Goal: Information Seeking & Learning: Learn about a topic

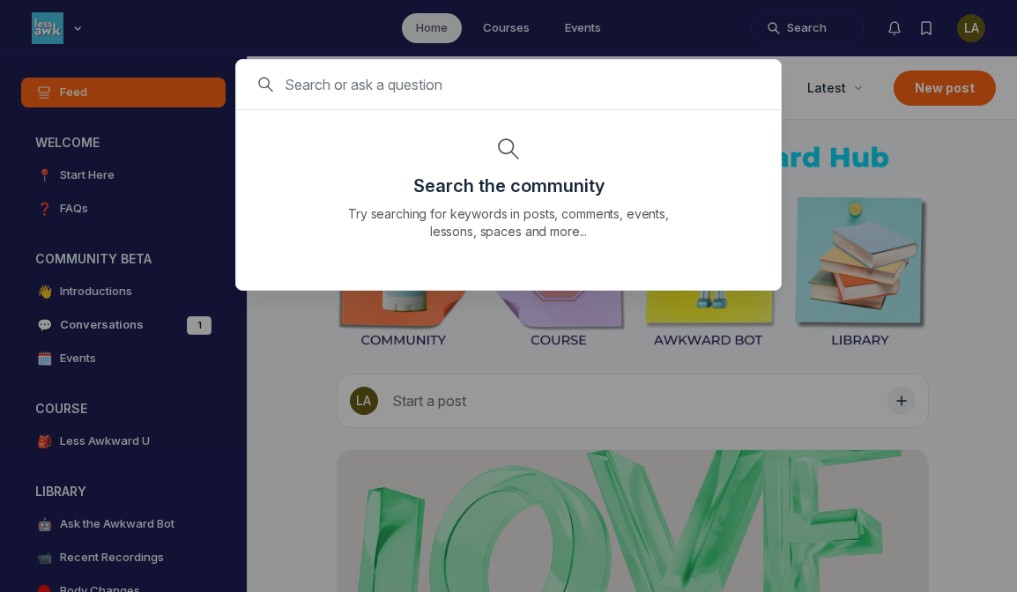
scroll to position [4641, 3374]
click at [301, 18] on div at bounding box center [508, 296] width 1017 height 592
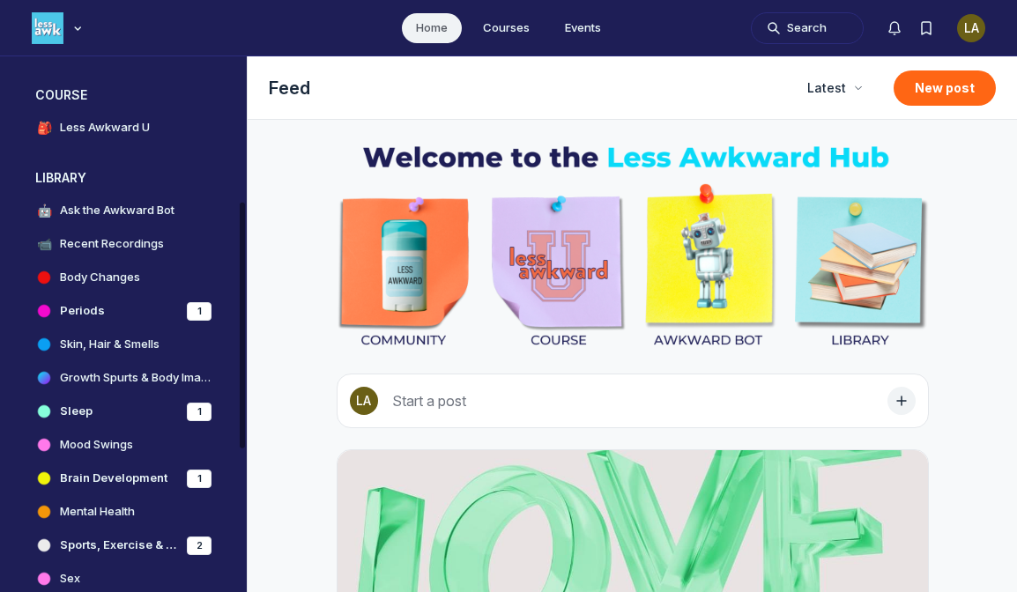
scroll to position [314, 0]
click at [94, 308] on h4 "Periods" at bounding box center [82, 310] width 45 height 18
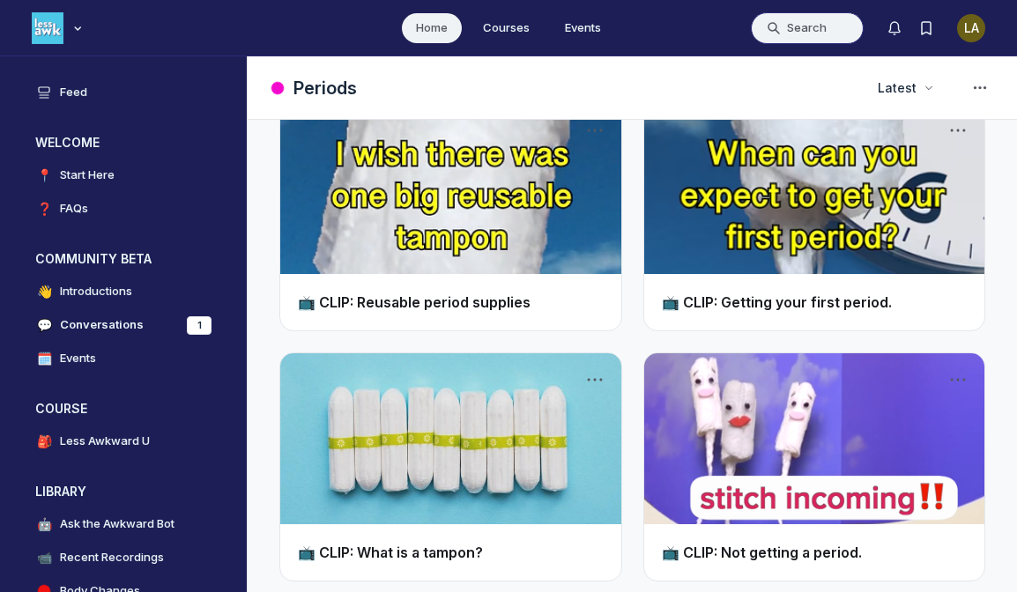
click at [828, 18] on button "Search" at bounding box center [807, 28] width 113 height 32
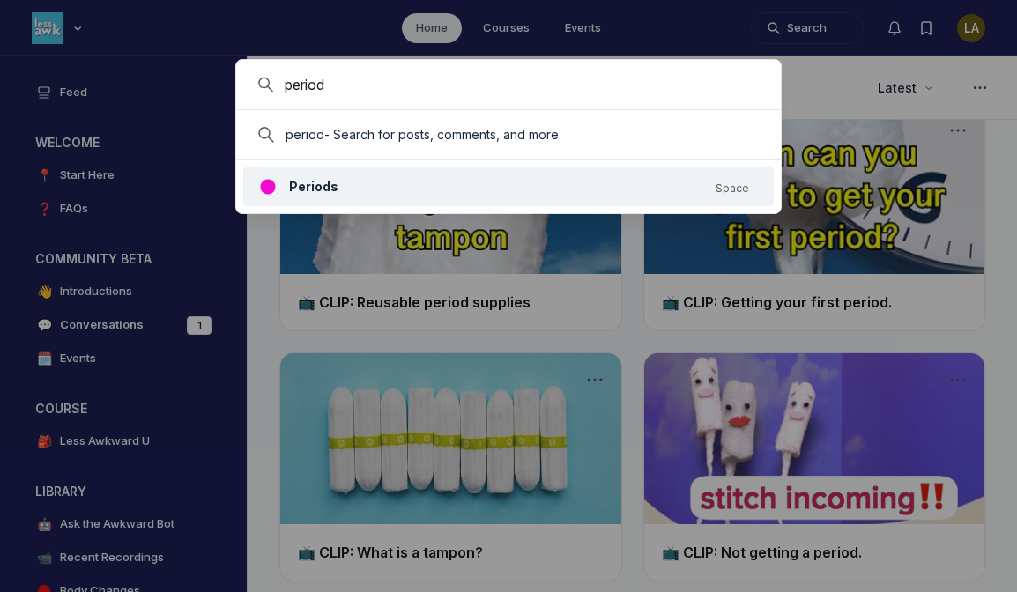
type input "period"
click at [342, 190] on link "Periods Space" at bounding box center [503, 186] width 492 height 21
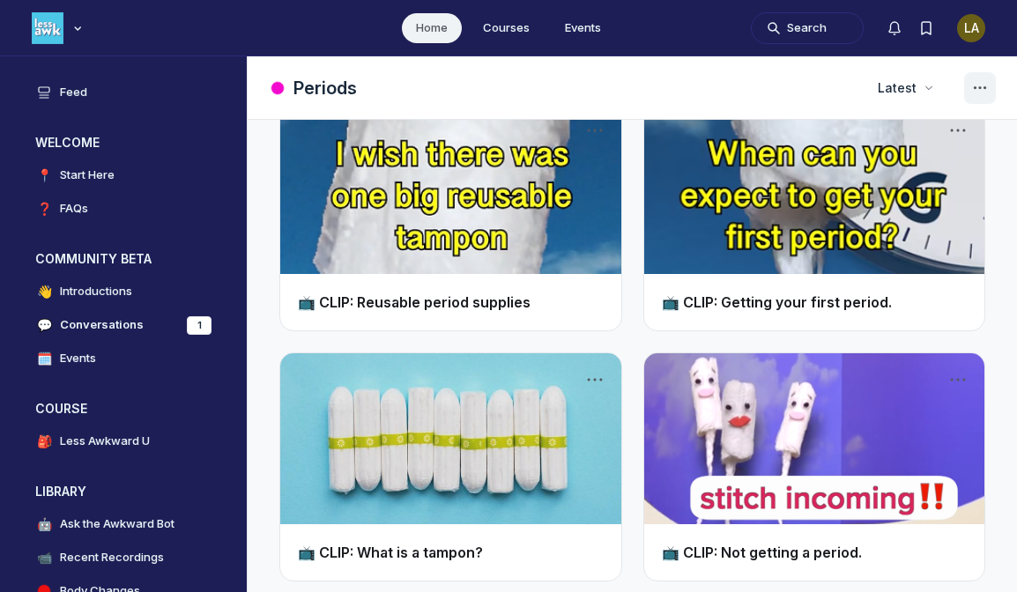
click at [979, 82] on icon "Space settings" at bounding box center [979, 88] width 21 height 21
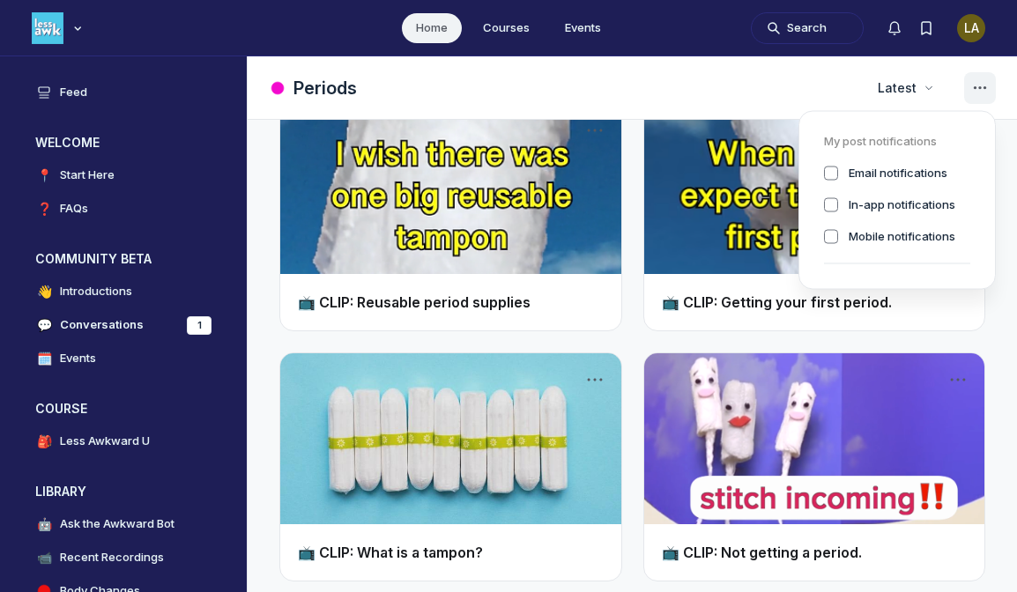
click at [979, 83] on icon "Space settings" at bounding box center [979, 88] width 21 height 21
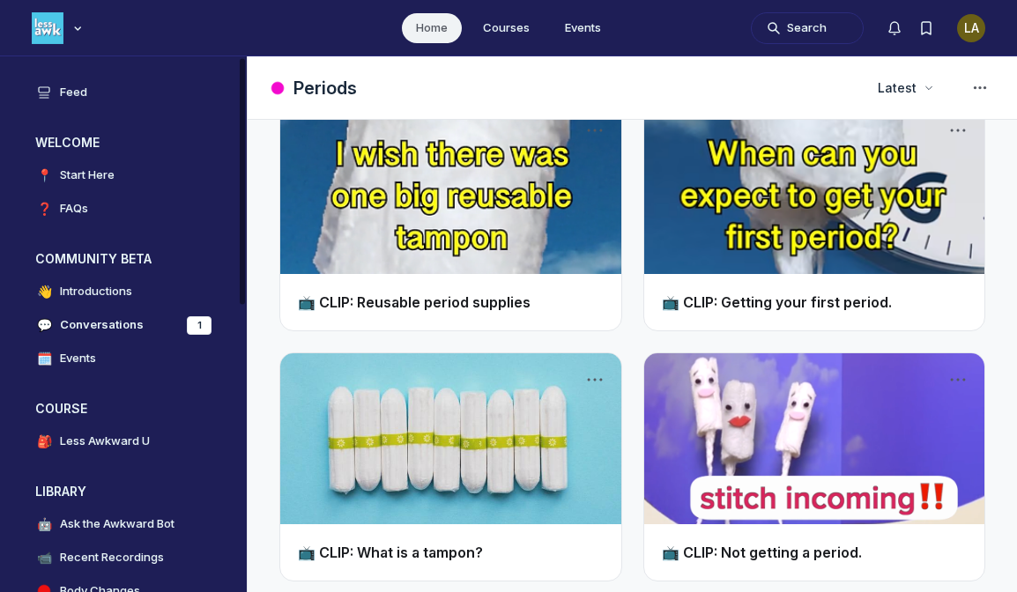
scroll to position [72, 0]
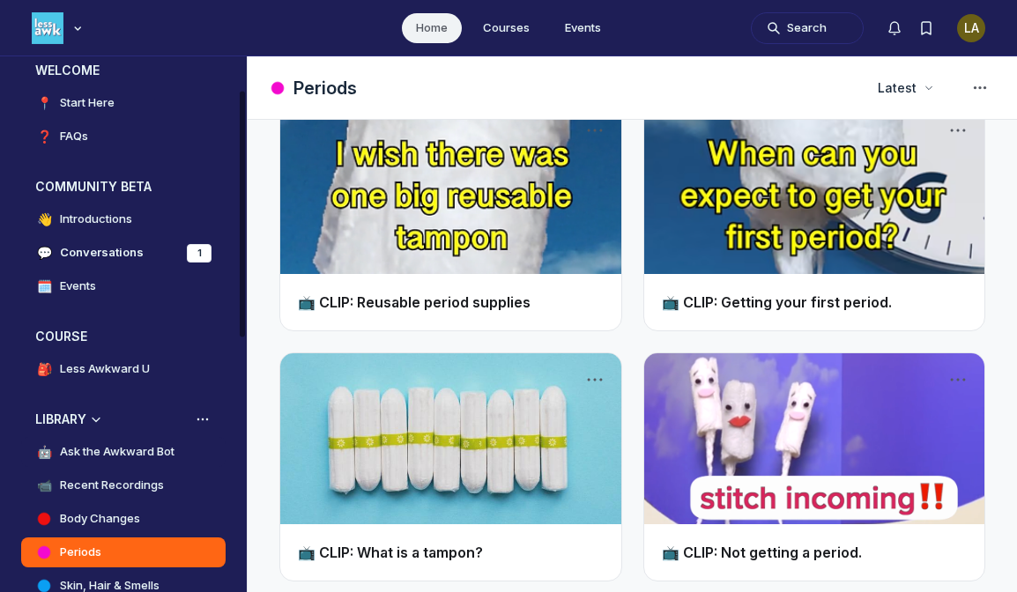
click at [131, 452] on h4 "Ask the Awkward Bot" at bounding box center [117, 452] width 115 height 18
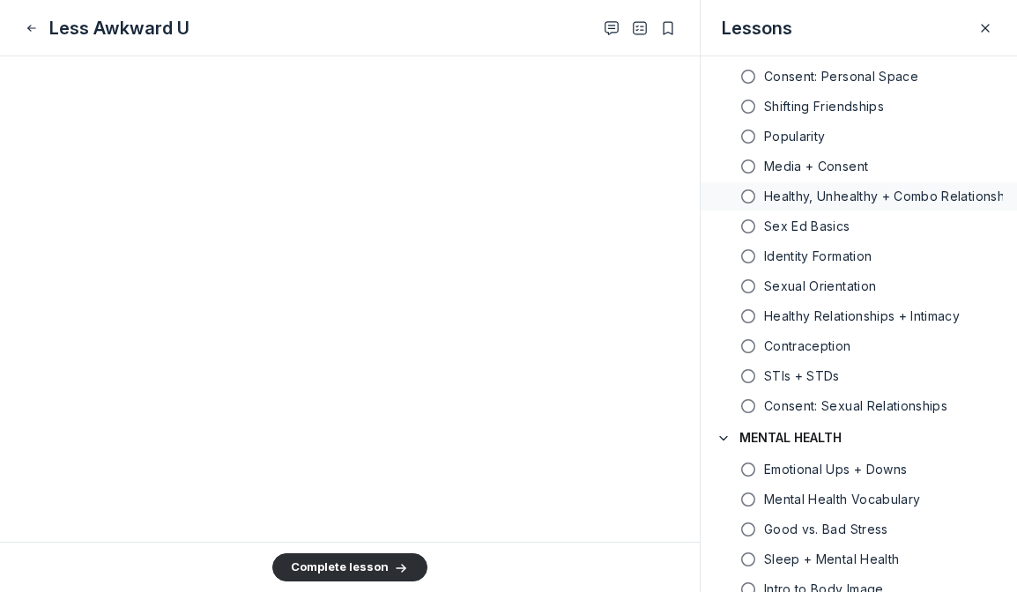
scroll to position [7180, 0]
click at [363, 572] on button "Complete lesson" at bounding box center [349, 567] width 155 height 28
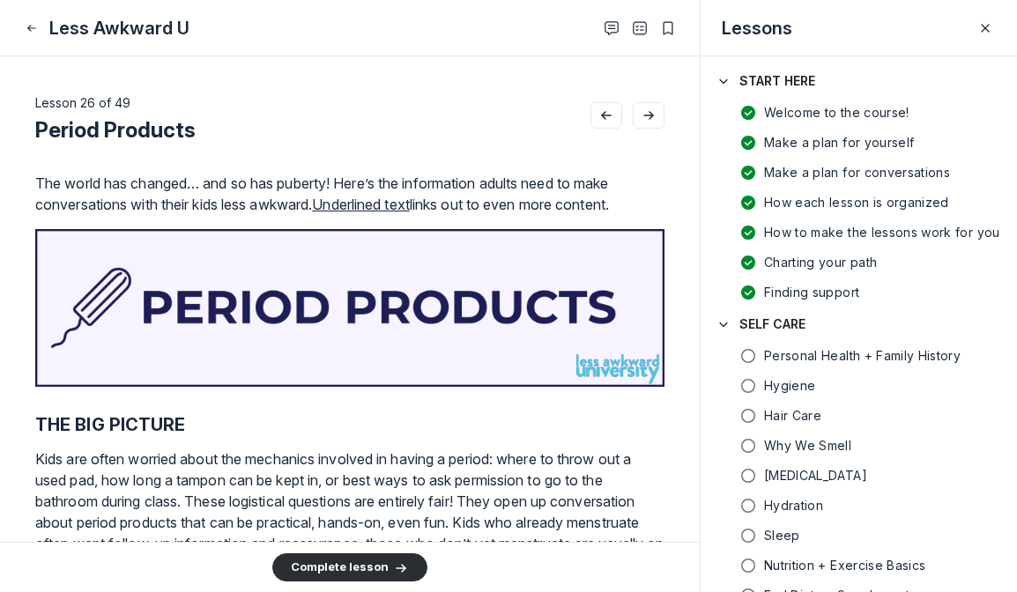
scroll to position [604, 0]
